Goal: Transaction & Acquisition: Book appointment/travel/reservation

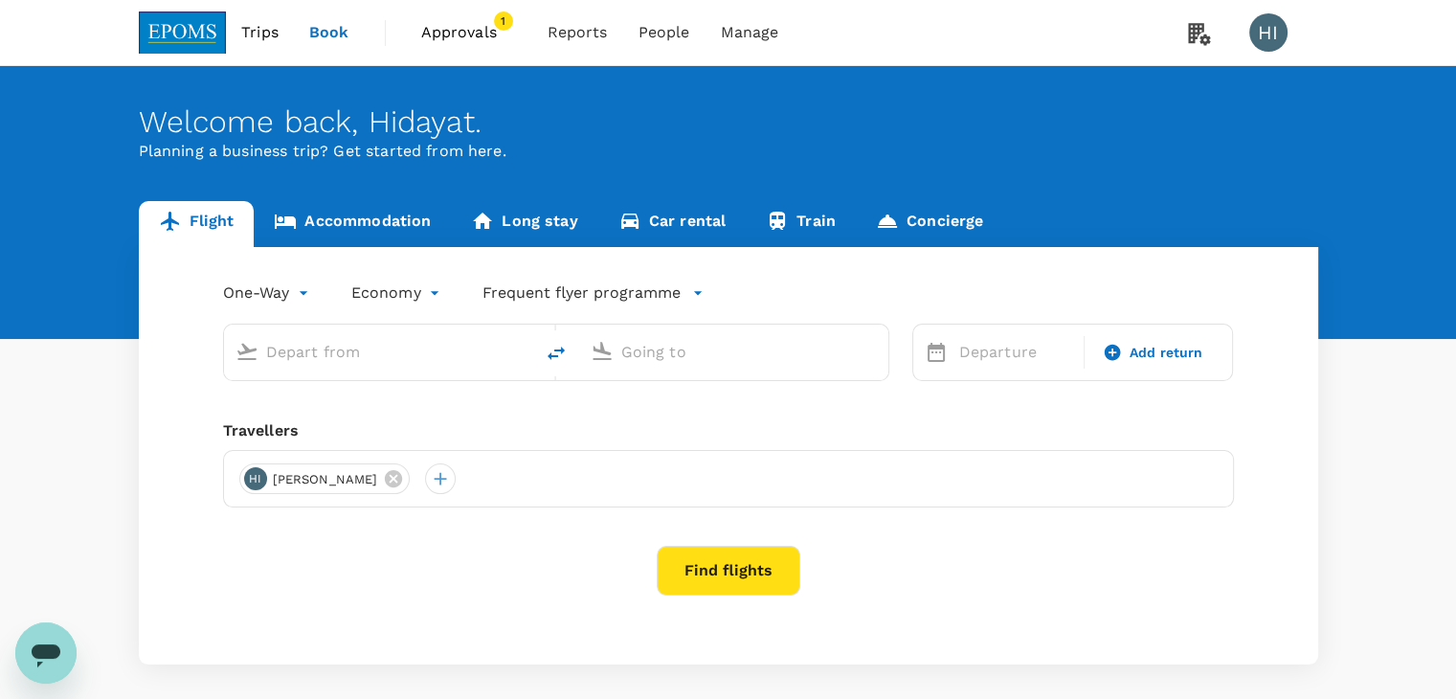
type input "Kuala Lumpur Intl ([GEOGRAPHIC_DATA])"
type input "Kota Kinabalu Intl (BKI)"
click at [447, 38] on span "Approvals" at bounding box center [469, 32] width 96 height 23
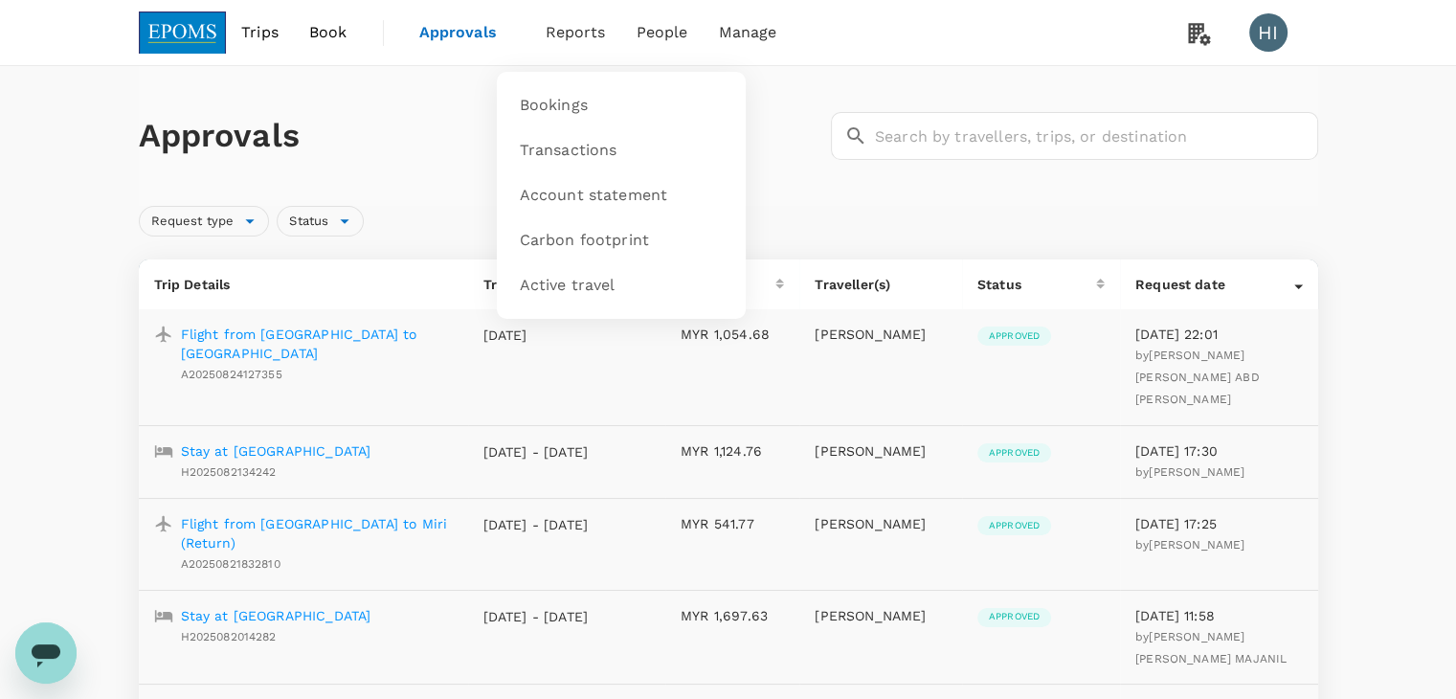
click at [565, 26] on span "Reports" at bounding box center [576, 32] width 60 height 23
click at [560, 102] on span "Bookings" at bounding box center [554, 106] width 68 height 22
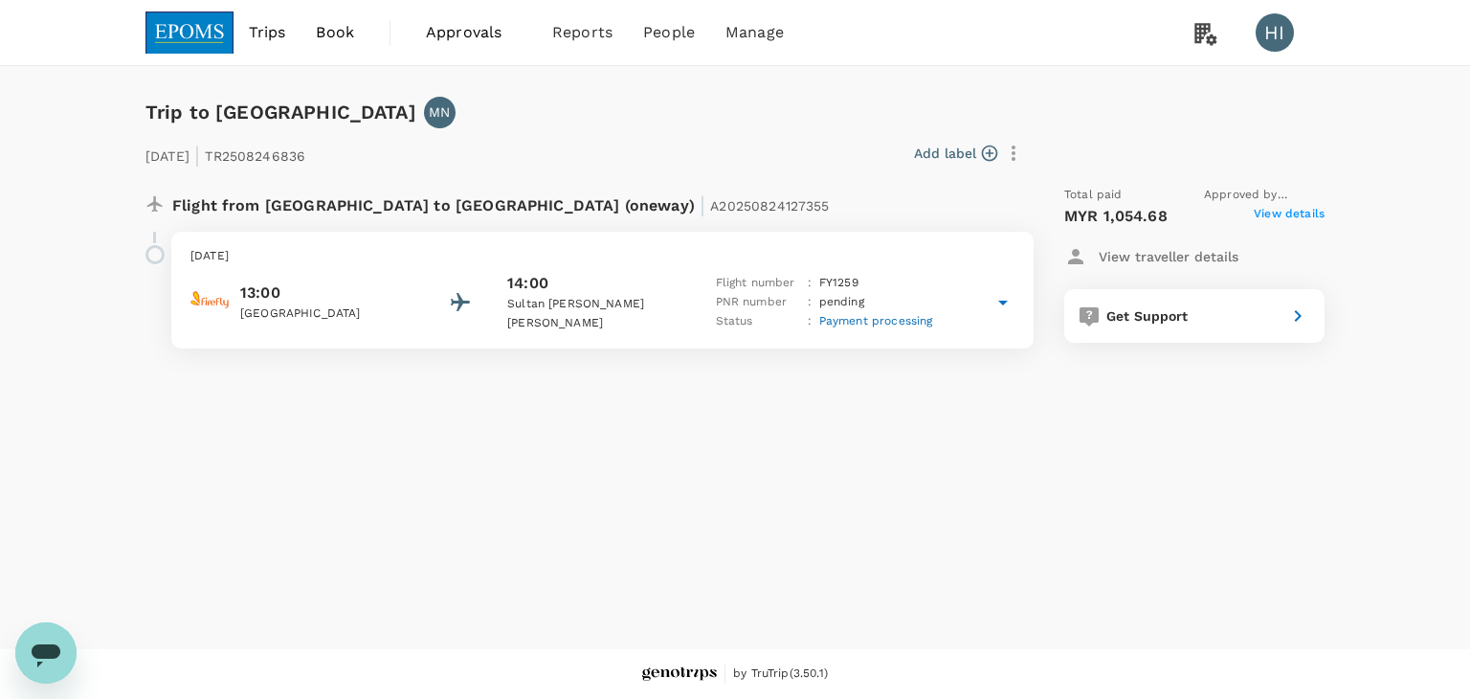
click at [1270, 219] on span "View details" at bounding box center [1289, 216] width 71 height 23
click at [1283, 213] on span "View details" at bounding box center [1289, 216] width 71 height 23
click at [191, 55] on link at bounding box center [189, 32] width 88 height 65
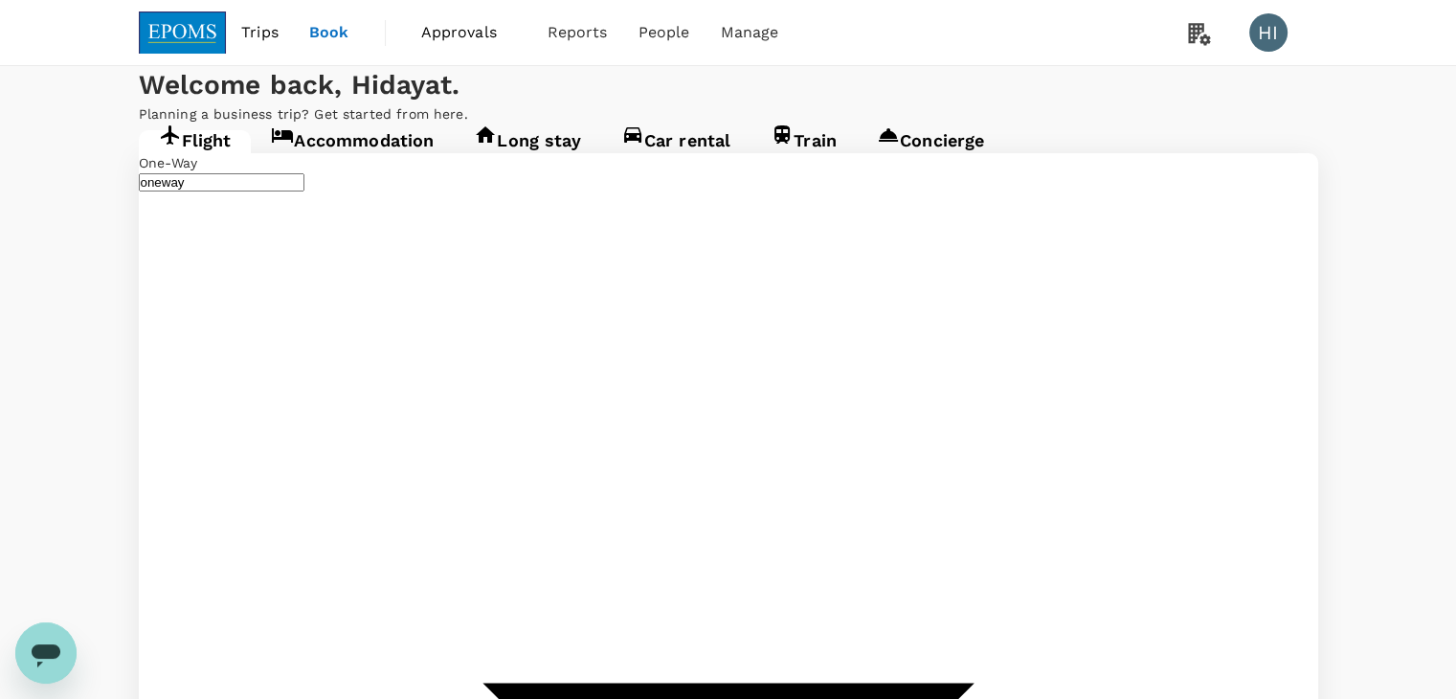
type input "Kuala Lumpur Intl ([GEOGRAPHIC_DATA])"
type input "Kota Kinabalu Intl (BKI)"
type input "Kuala Lumpur Intl ([GEOGRAPHIC_DATA])"
type input "Kota Kinabalu Intl (BKI)"
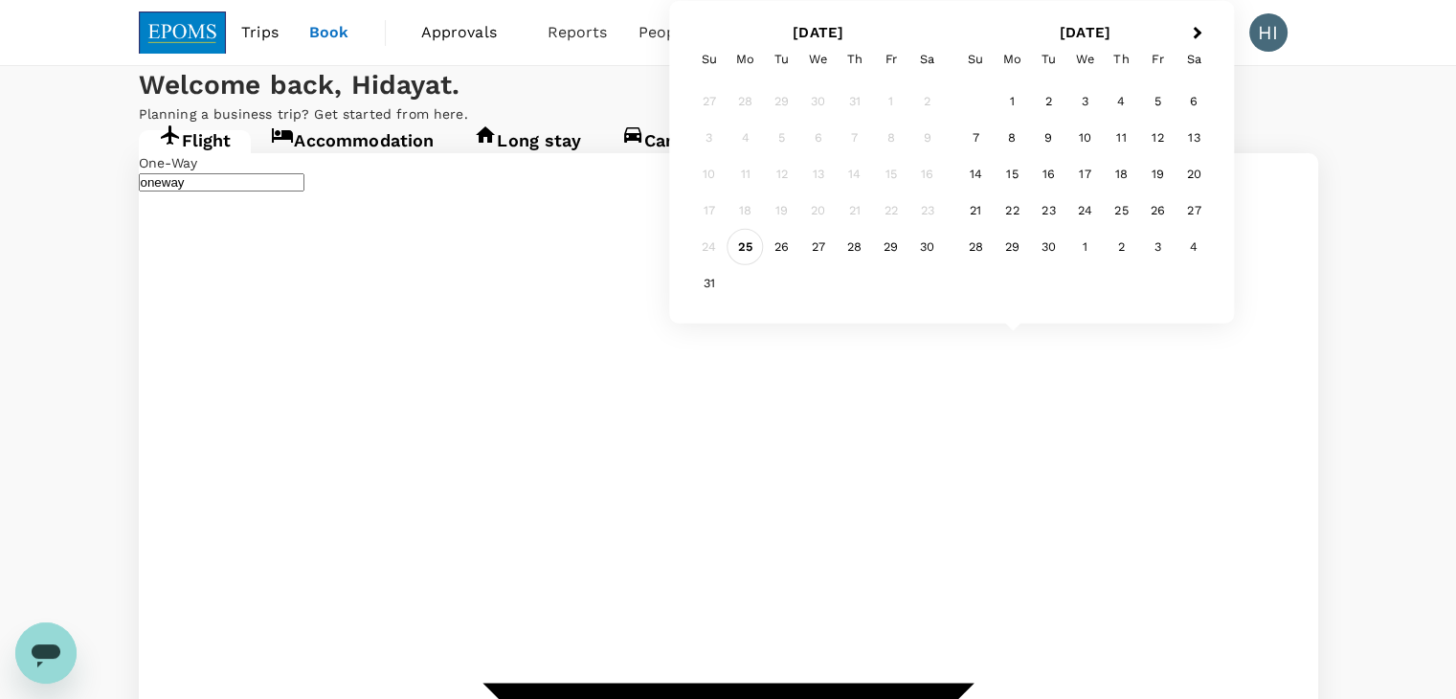
click at [749, 252] on div "25" at bounding box center [745, 247] width 36 height 36
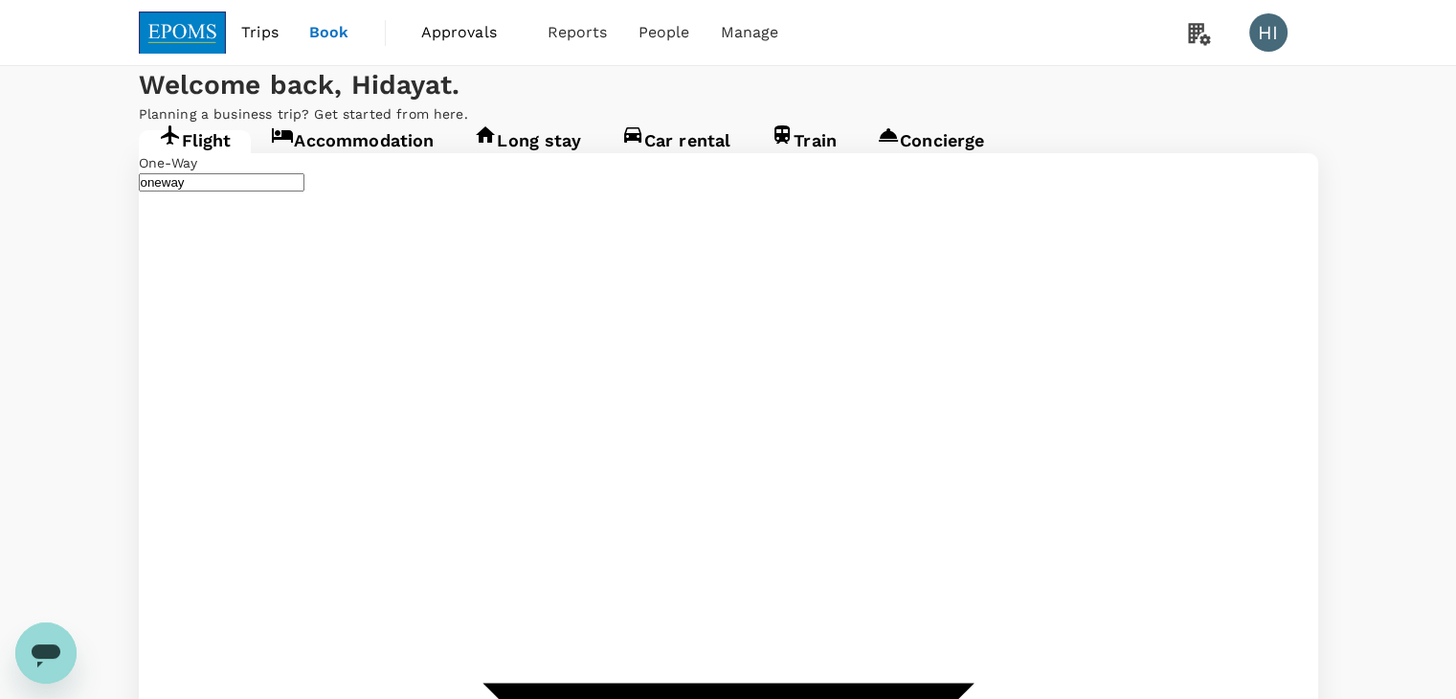
type input "Kota Kinabalu Intl (BKI)"
type input "Kuala Lumpur Intl ([GEOGRAPHIC_DATA])"
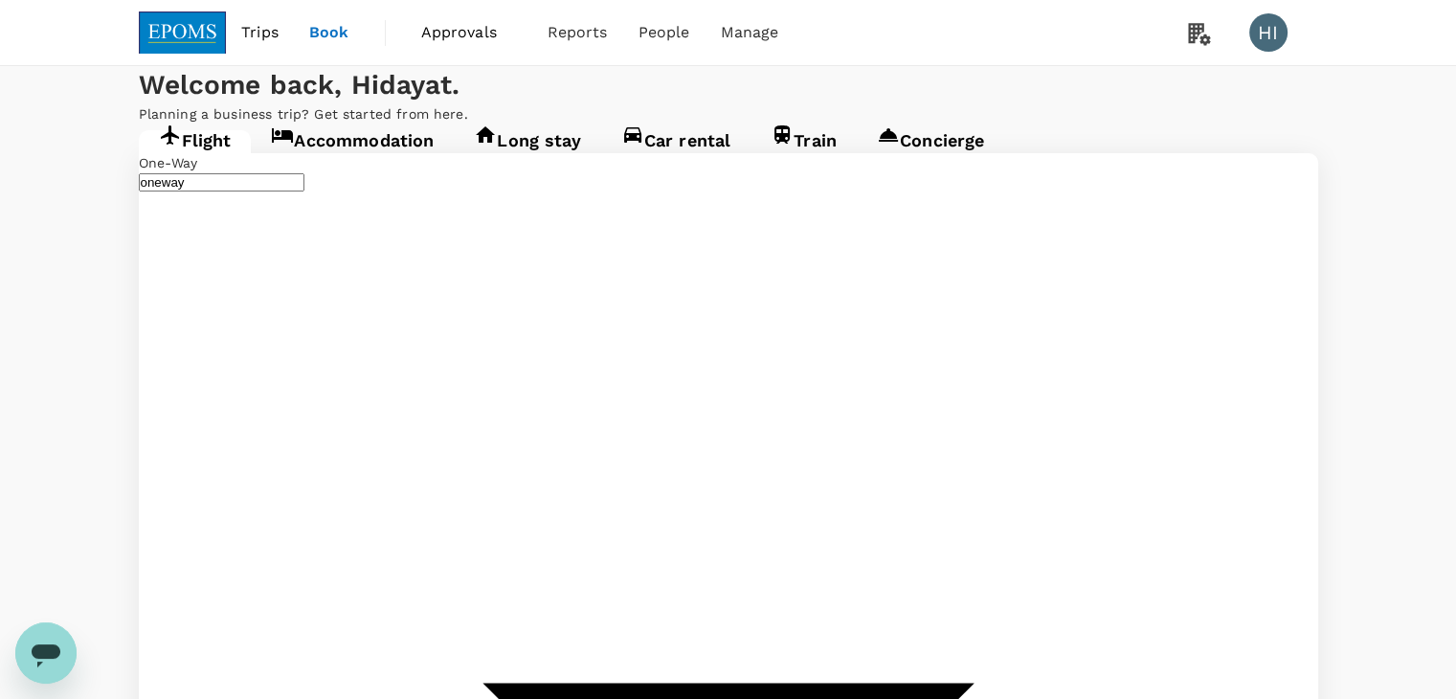
type input "Kuala Terengganu (TGG)"
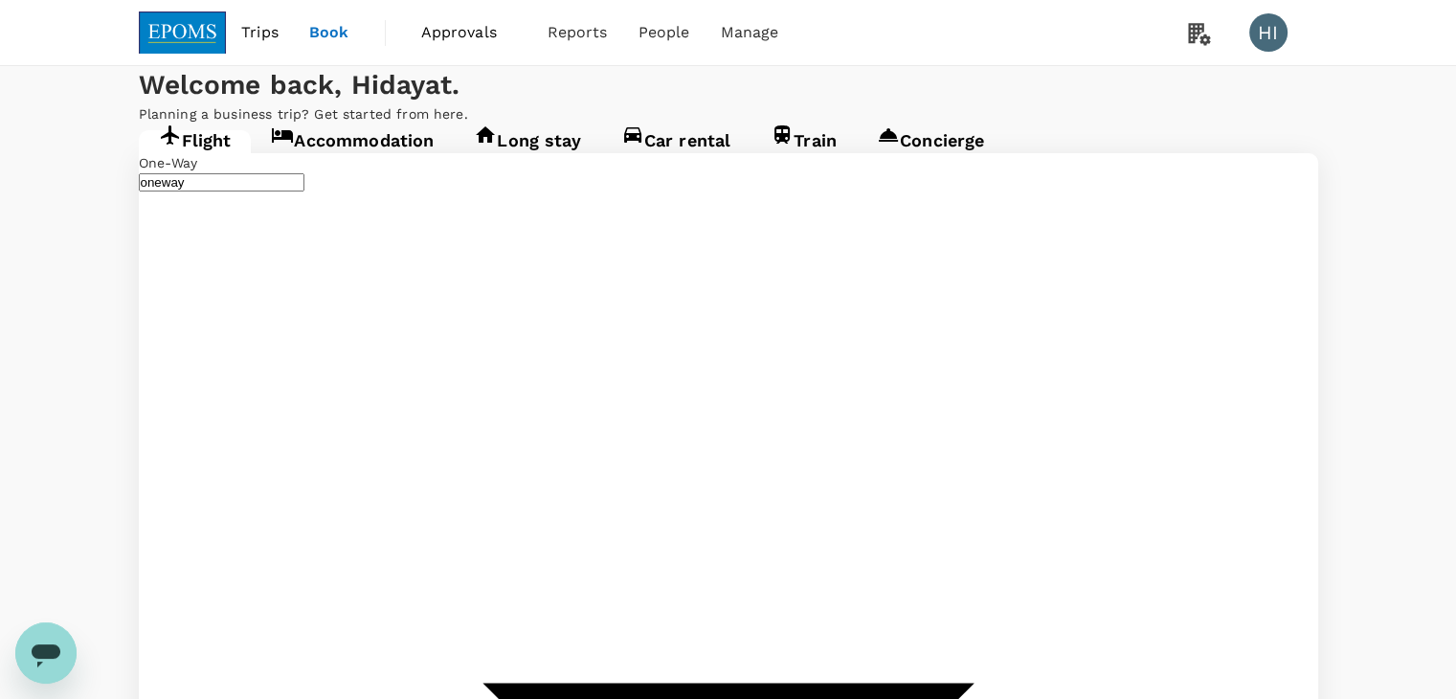
type input "Kuala Terengganu (TGG)"
type input "Kuala Lumpur Intl ([GEOGRAPHIC_DATA])"
type input "Kuala Terengganu (TGG)"
type input "Kuala Lumpur Intl ([GEOGRAPHIC_DATA])"
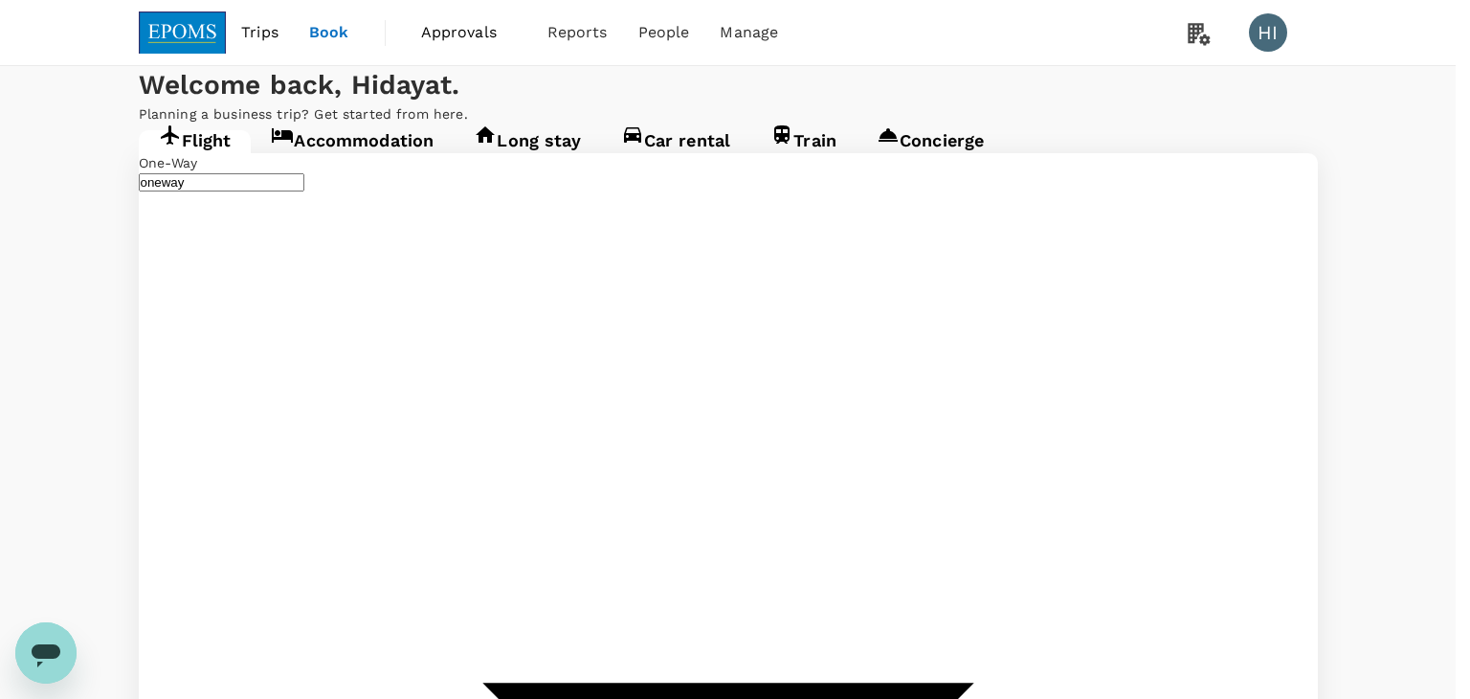
type input "business"
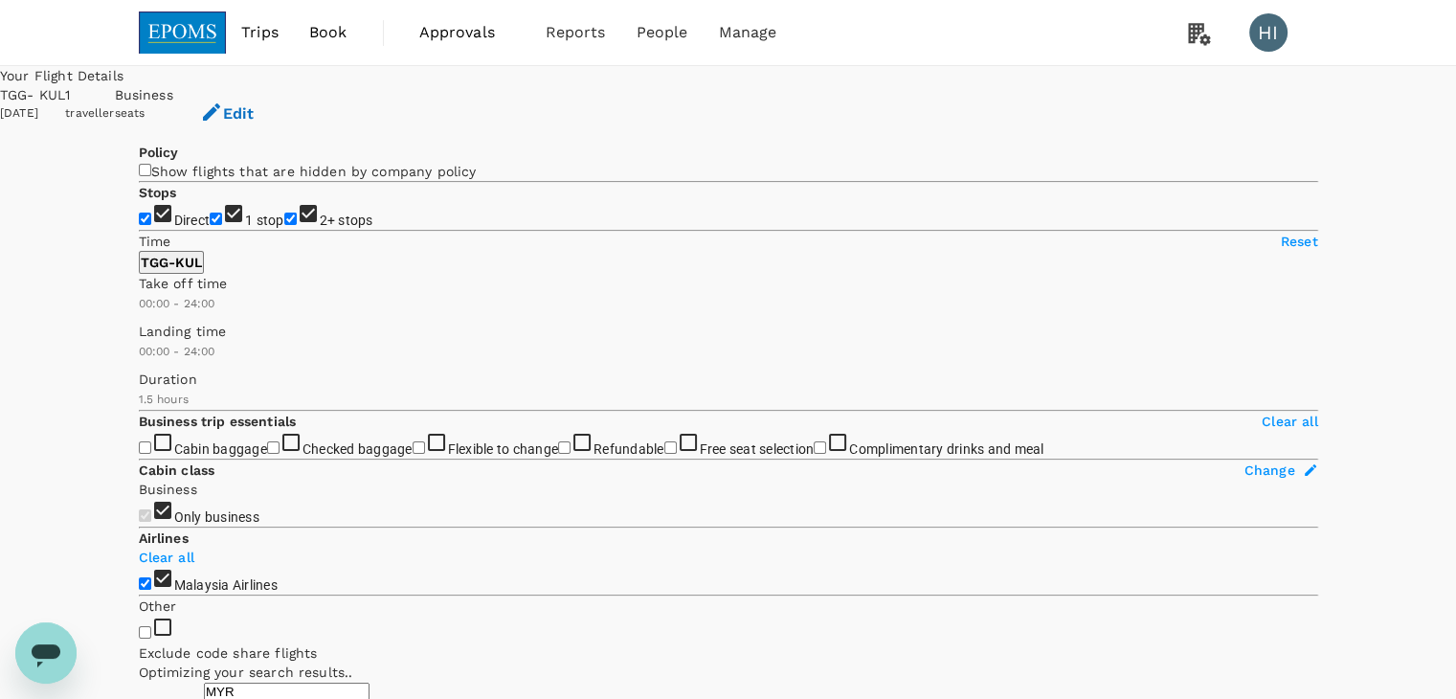
click at [175, 34] on img at bounding box center [183, 32] width 88 height 42
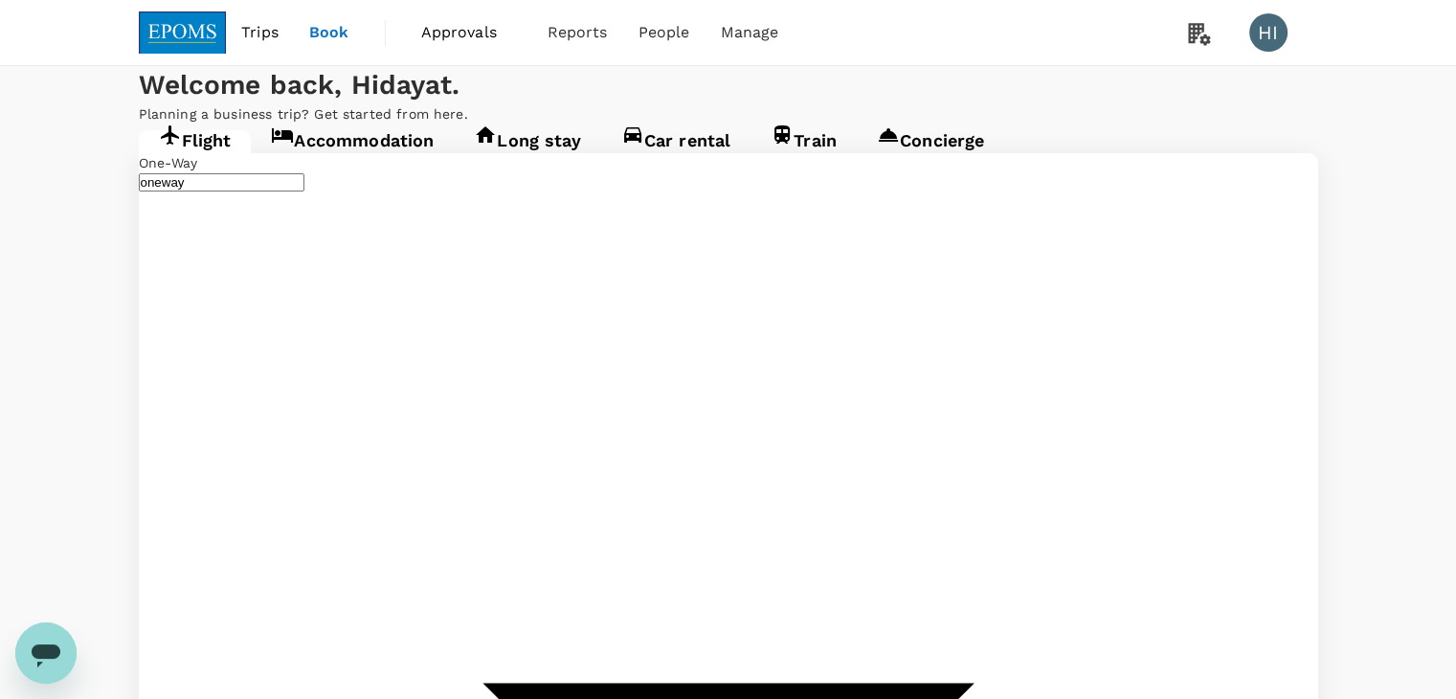
type input "Kuala Terengganu (TGG)"
type input "Kuala Lumpur Intl ([GEOGRAPHIC_DATA])"
type input "Kuala Terengganu (TGG)"
type input "Kuala Lumpur Intl ([GEOGRAPHIC_DATA])"
type input "Kuala Terengganu (TGG)"
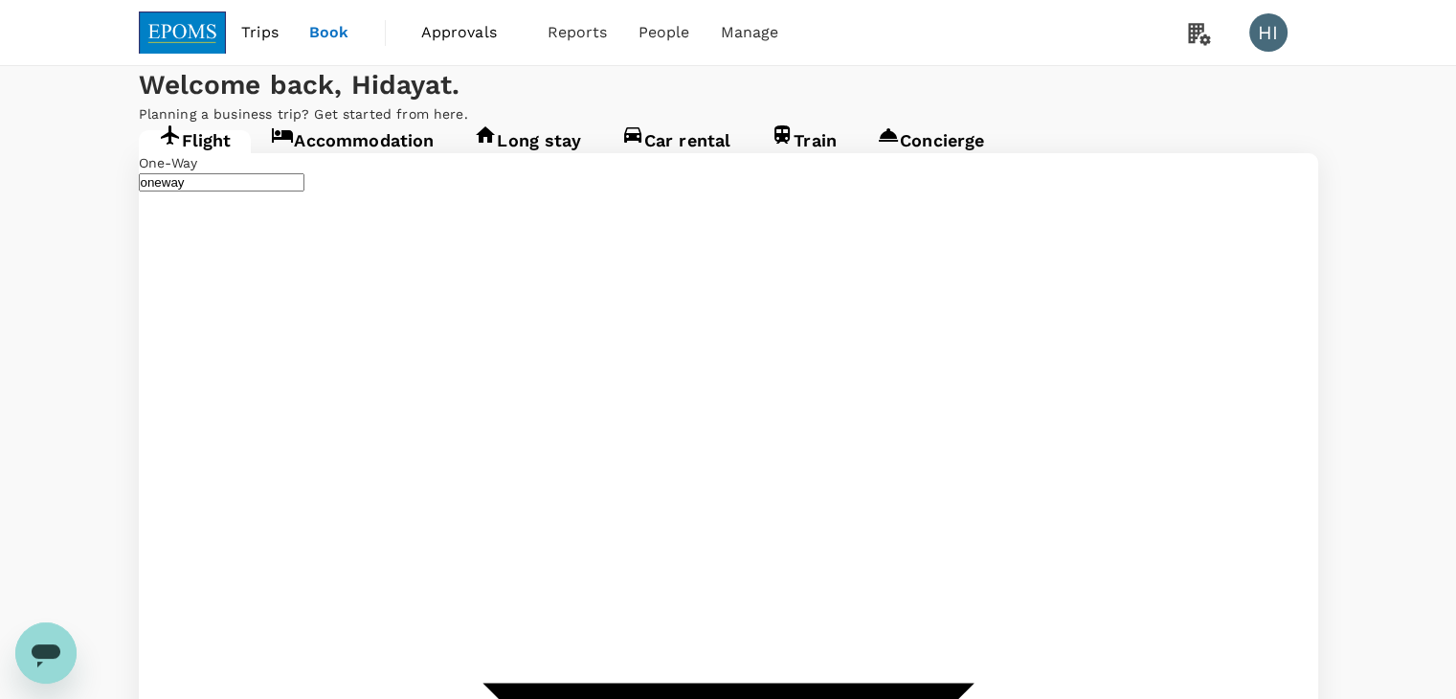
type input "Kuala Lumpur Intl ([GEOGRAPHIC_DATA])"
click at [440, 32] on span "Approvals" at bounding box center [469, 32] width 96 height 23
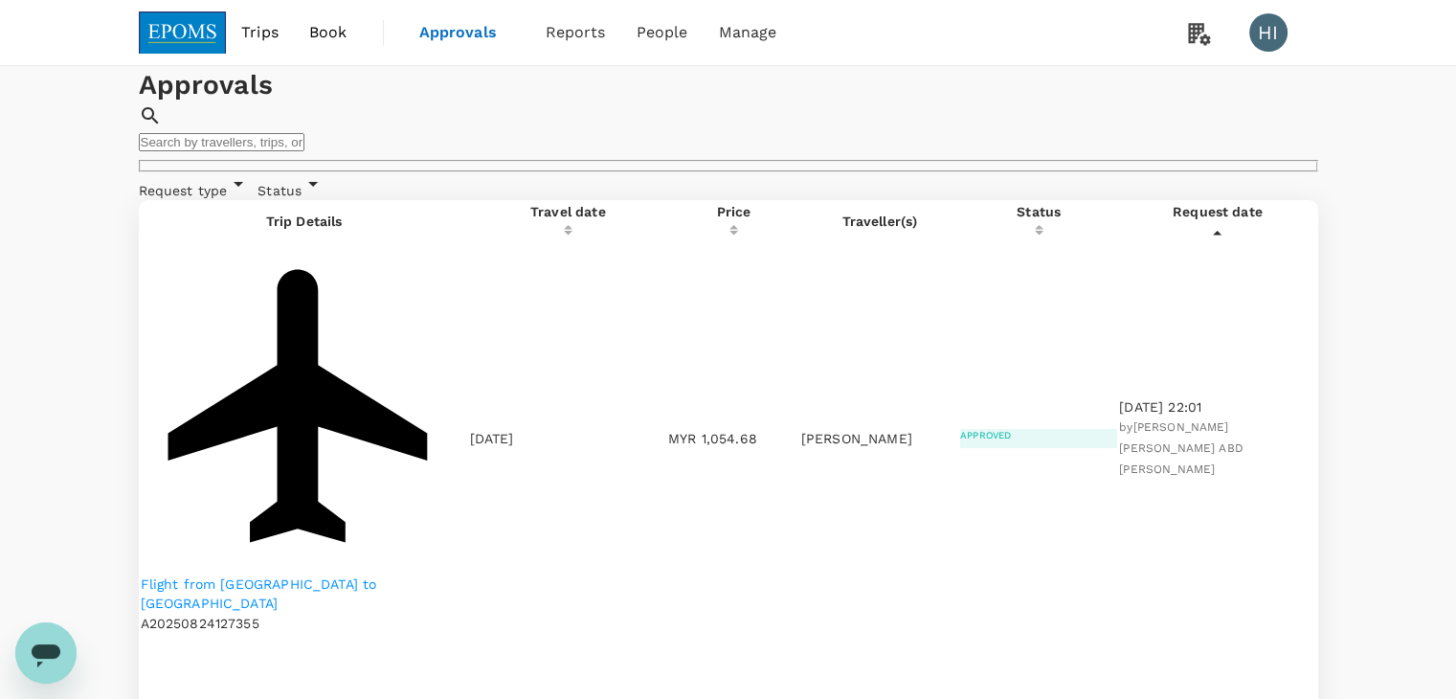
click at [189, 21] on img at bounding box center [183, 32] width 88 height 42
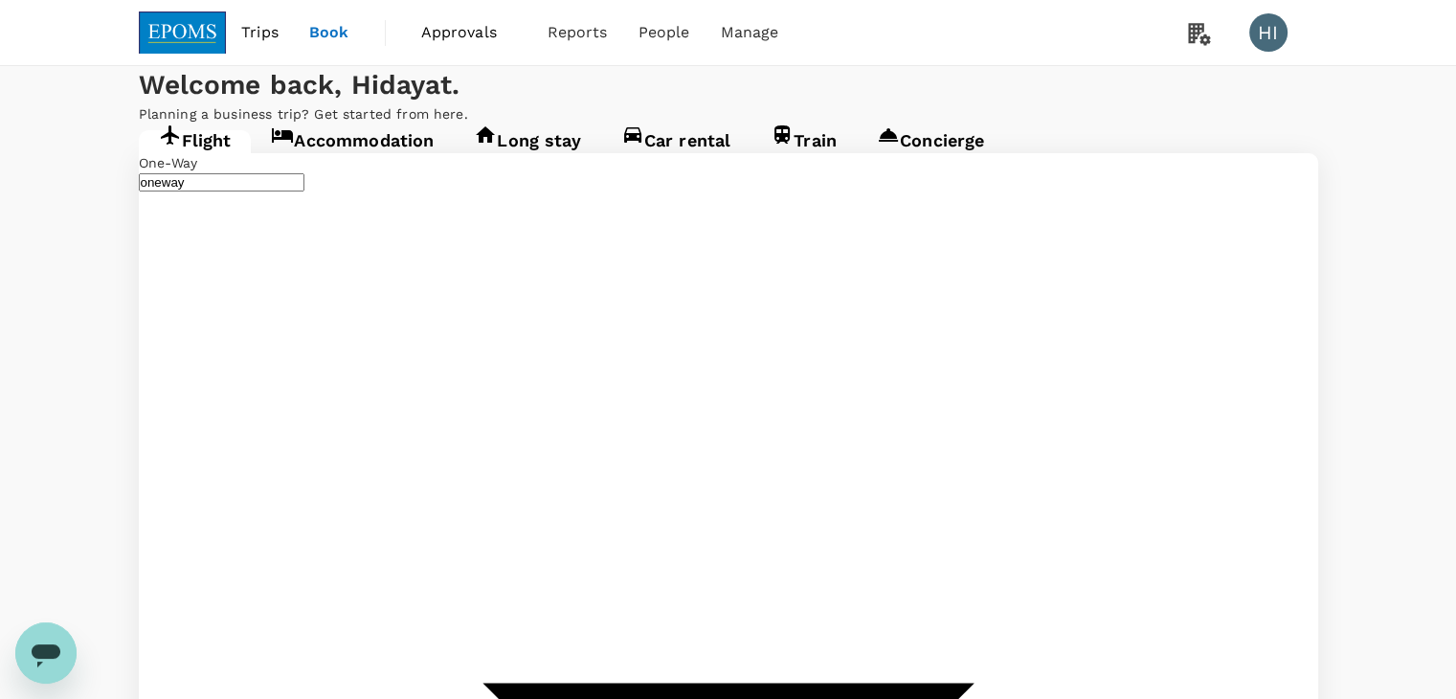
type input "Kuala Terengganu (TGG)"
type input "Kuala Lumpur Intl ([GEOGRAPHIC_DATA])"
type input "Kuala Terengganu (TGG)"
type input "Kuala Lumpur Intl ([GEOGRAPHIC_DATA])"
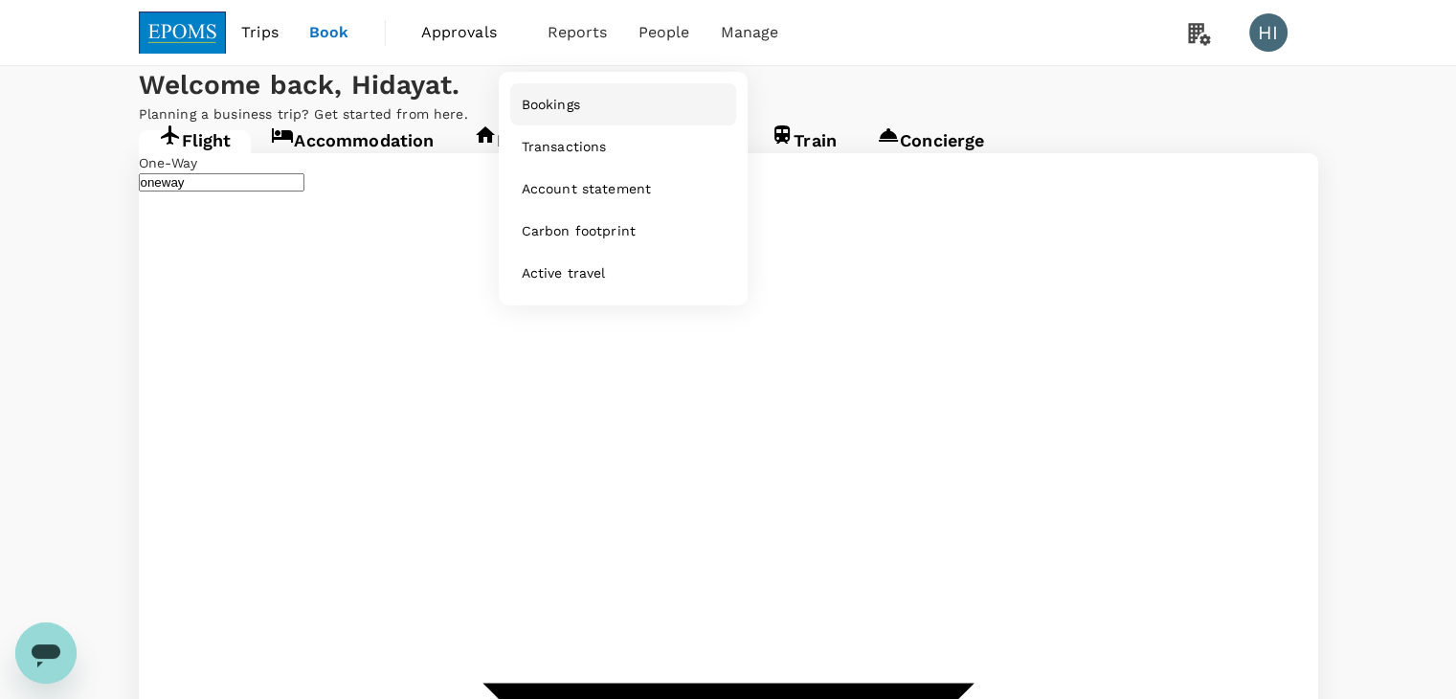
click at [563, 106] on span "Bookings" at bounding box center [551, 104] width 58 height 19
